Goal: Information Seeking & Learning: Learn about a topic

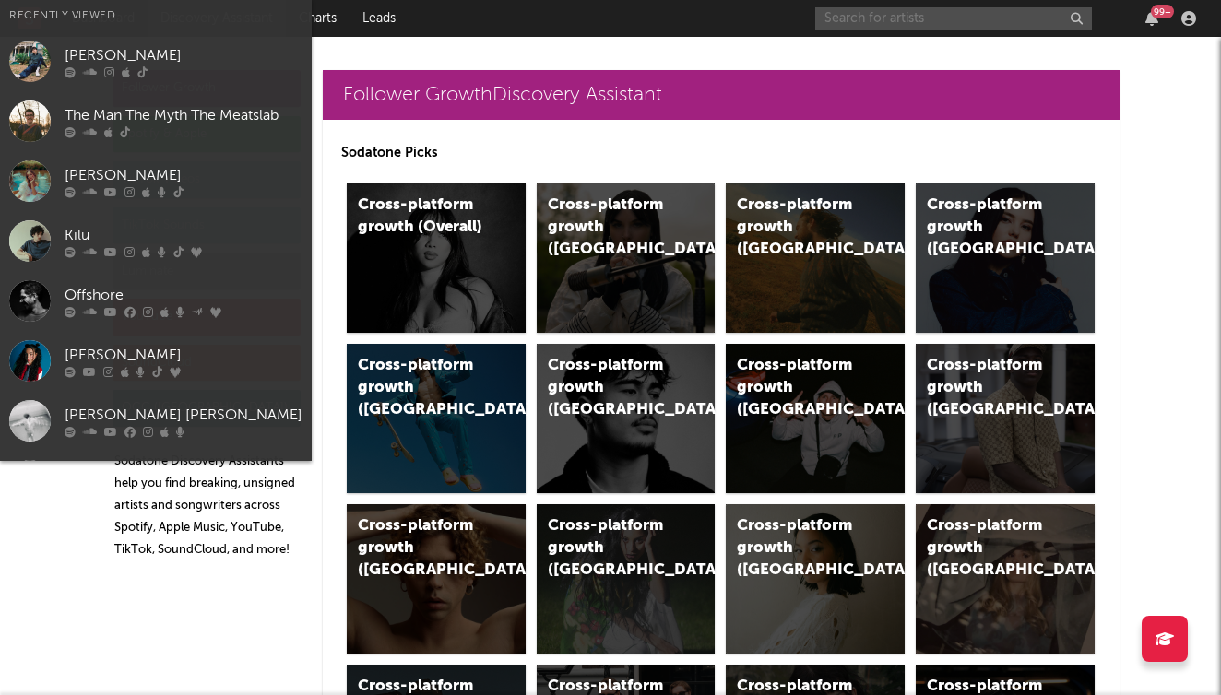
click at [897, 20] on input "text" at bounding box center [953, 18] width 277 height 23
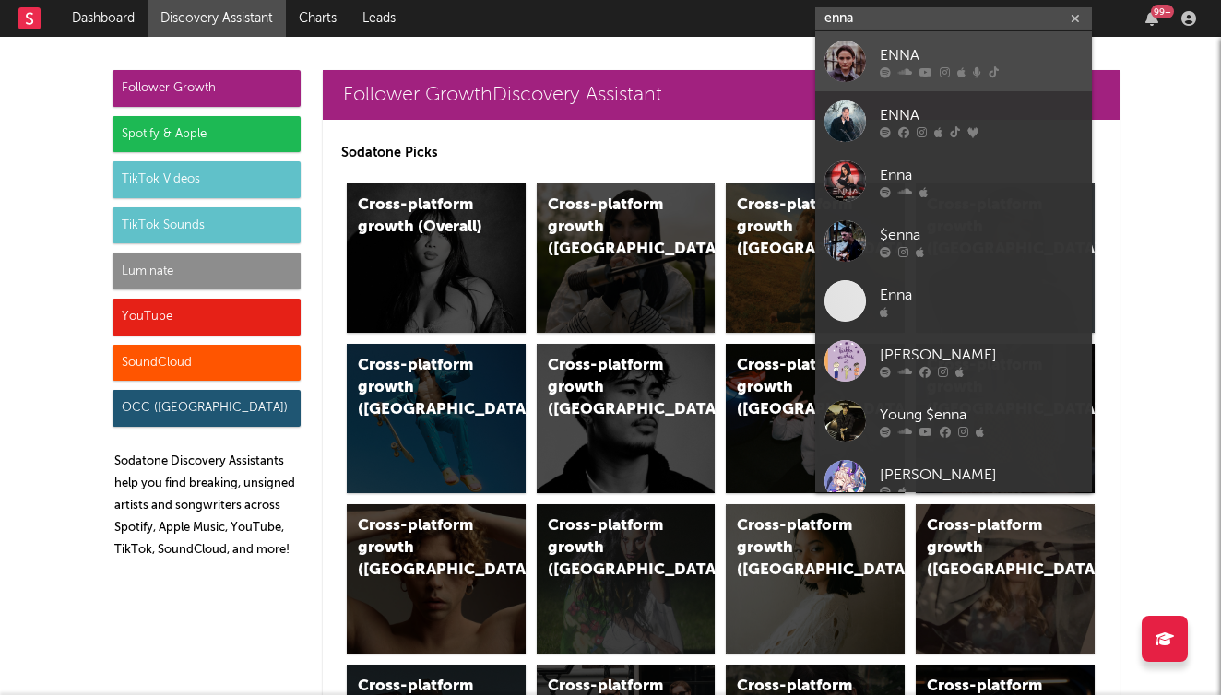
type input "enna"
click at [894, 54] on div "ENNA" at bounding box center [981, 55] width 203 height 22
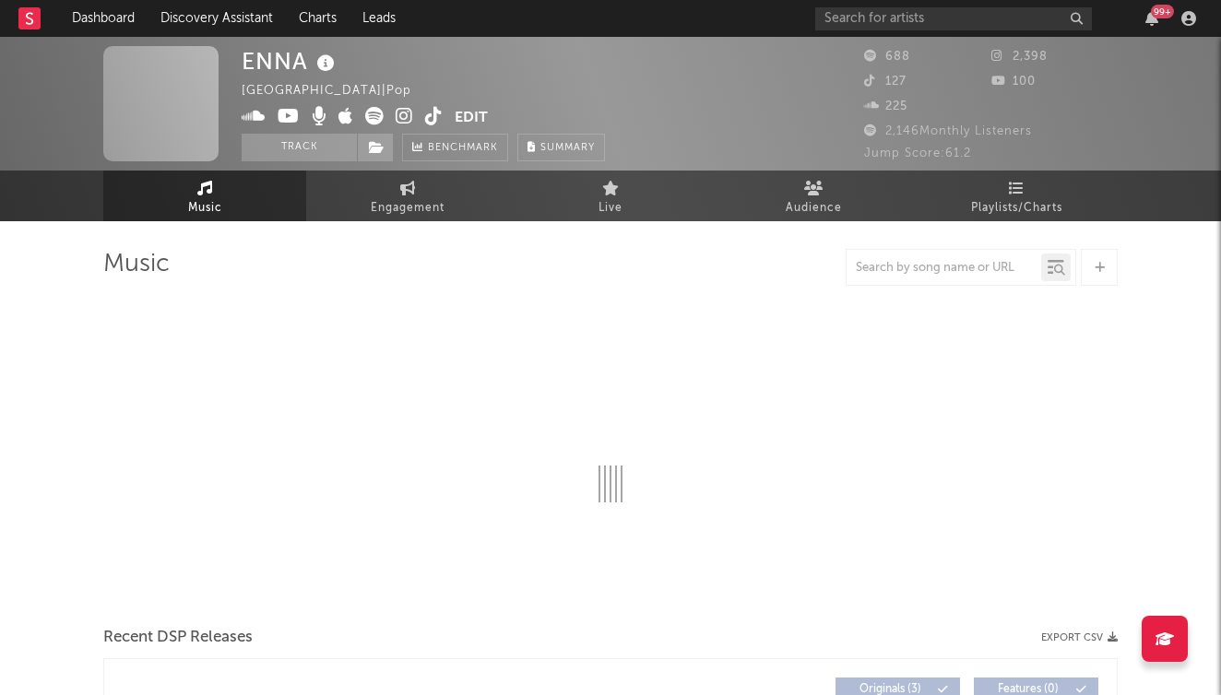
select select "1w"
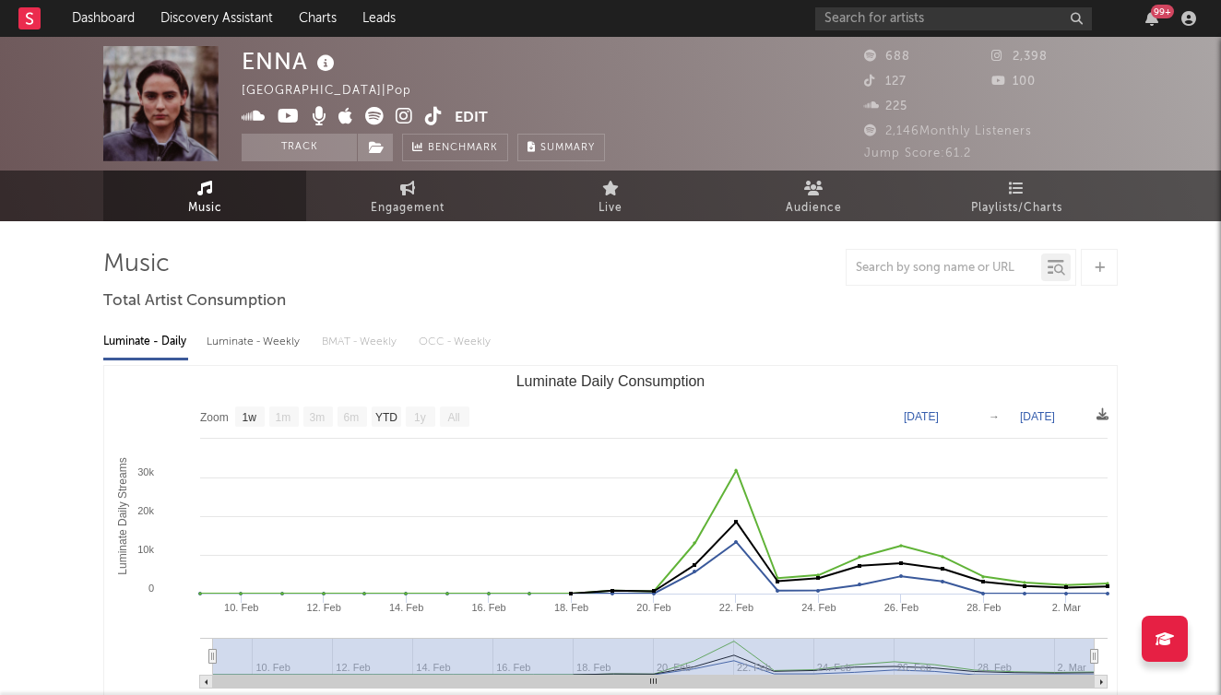
click at [874, 80] on icon at bounding box center [873, 81] width 18 height 12
click at [866, 80] on icon at bounding box center [873, 81] width 18 height 12
click at [435, 118] on icon at bounding box center [434, 116] width 18 height 18
